Goal: Find specific page/section: Find specific page/section

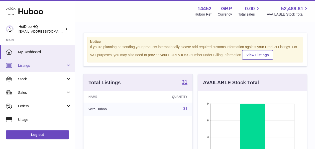
scroll to position [78, 109]
click at [51, 67] on span "Listings" at bounding box center [42, 65] width 48 height 5
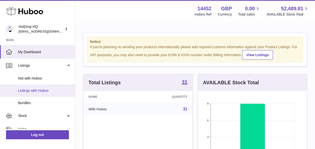
click at [54, 93] on link "Listings with Huboo" at bounding box center [37, 91] width 75 height 12
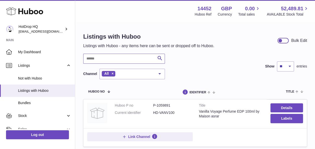
click at [124, 58] on input "text" at bounding box center [124, 59] width 82 height 10
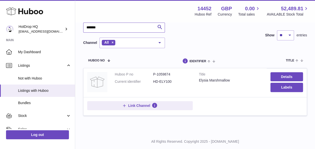
scroll to position [33, 0]
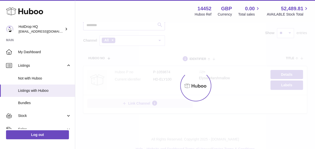
type input "*******"
